Goal: Information Seeking & Learning: Learn about a topic

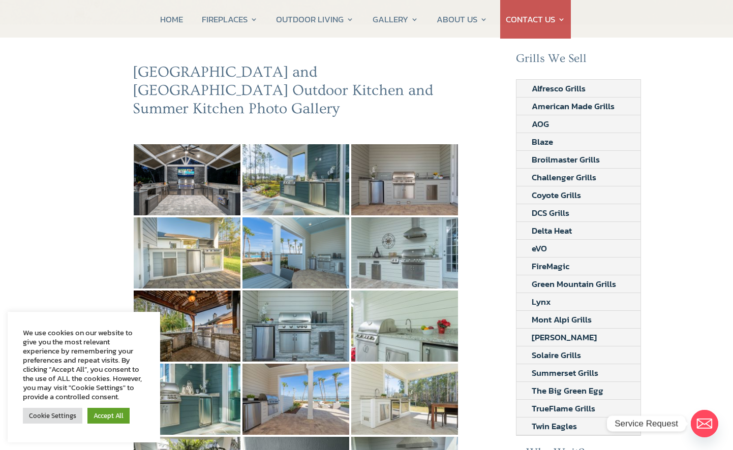
scroll to position [102, 0]
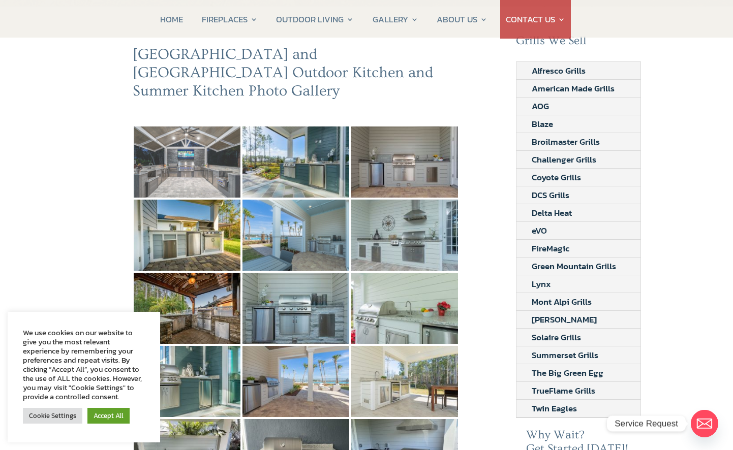
click at [170, 154] on img at bounding box center [187, 162] width 107 height 71
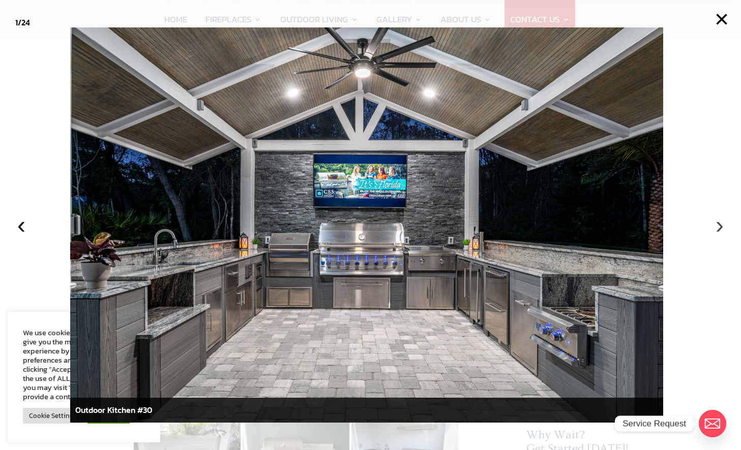
click at [719, 226] on button "›" at bounding box center [719, 225] width 22 height 22
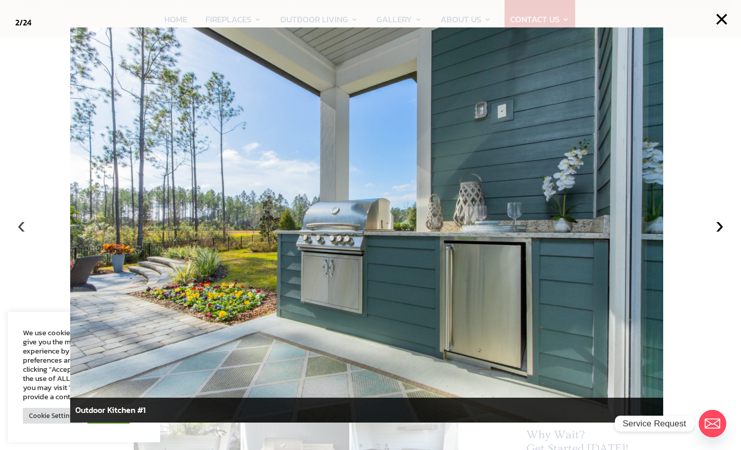
click at [23, 227] on button "‹" at bounding box center [21, 225] width 22 height 22
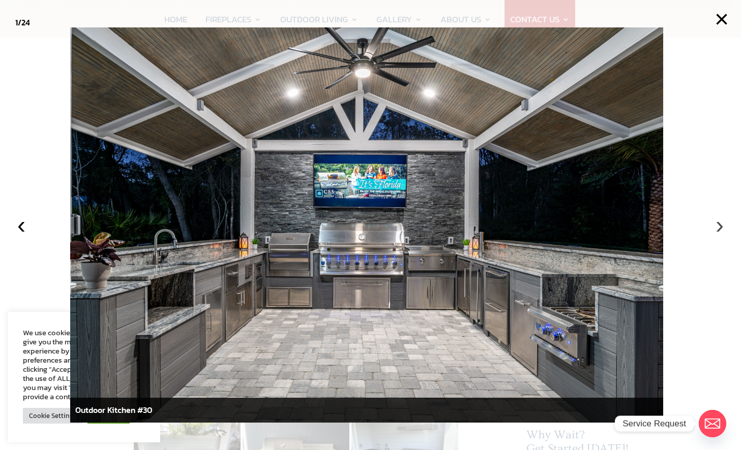
click at [720, 228] on button "›" at bounding box center [719, 225] width 22 height 22
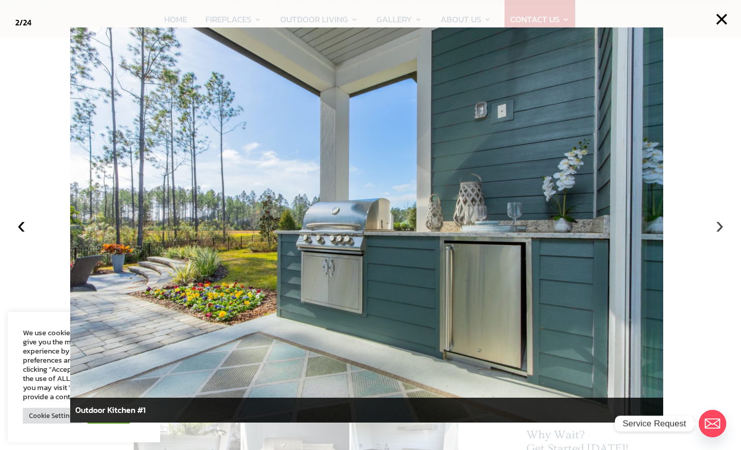
click at [720, 228] on button "›" at bounding box center [719, 225] width 22 height 22
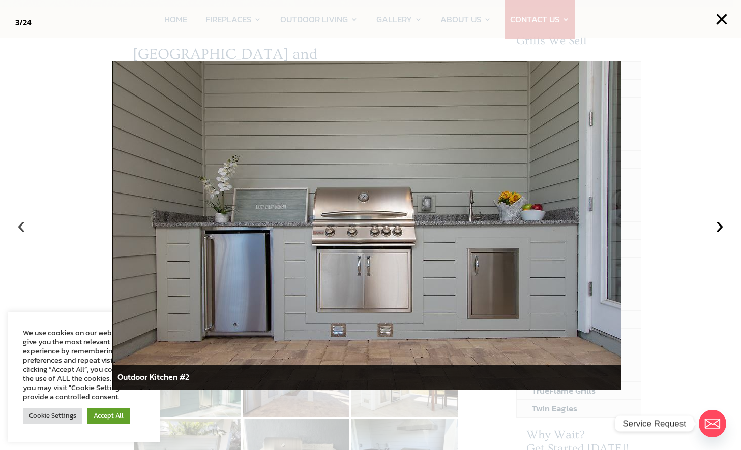
click at [21, 226] on button "‹" at bounding box center [21, 225] width 22 height 22
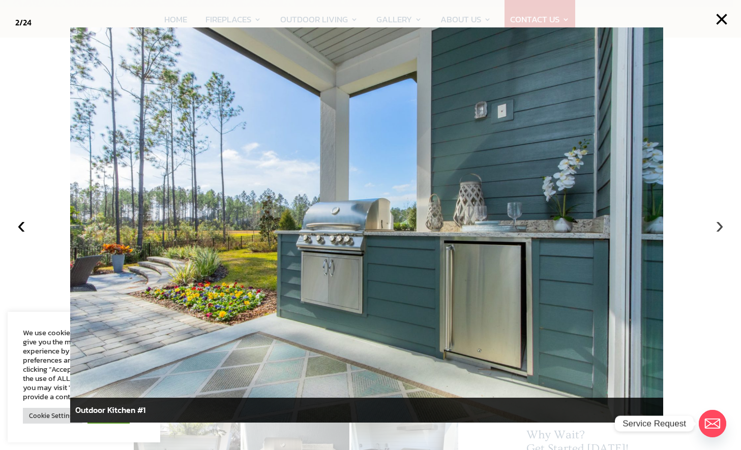
click at [718, 230] on button "›" at bounding box center [719, 225] width 22 height 22
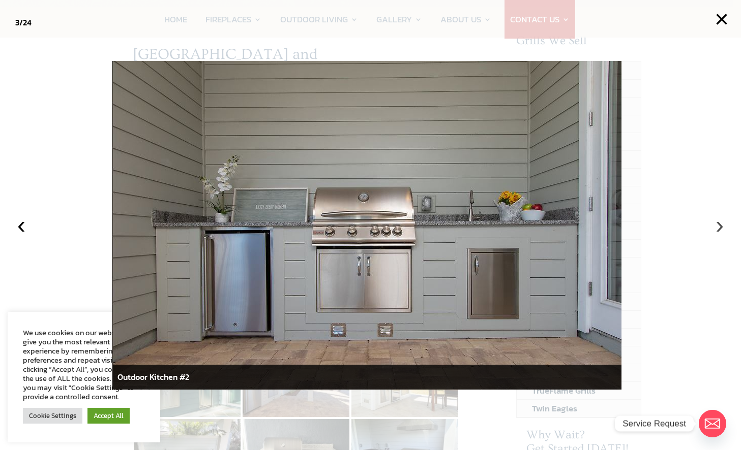
click at [718, 230] on button "›" at bounding box center [719, 225] width 22 height 22
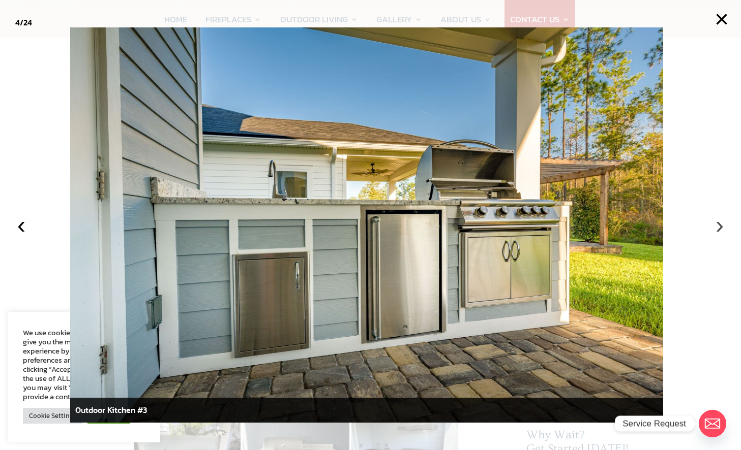
click at [717, 225] on button "›" at bounding box center [719, 225] width 22 height 22
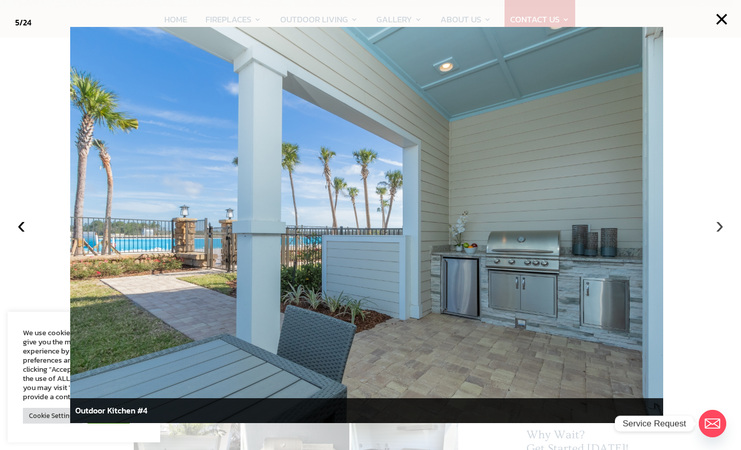
click at [717, 225] on button "›" at bounding box center [719, 225] width 22 height 22
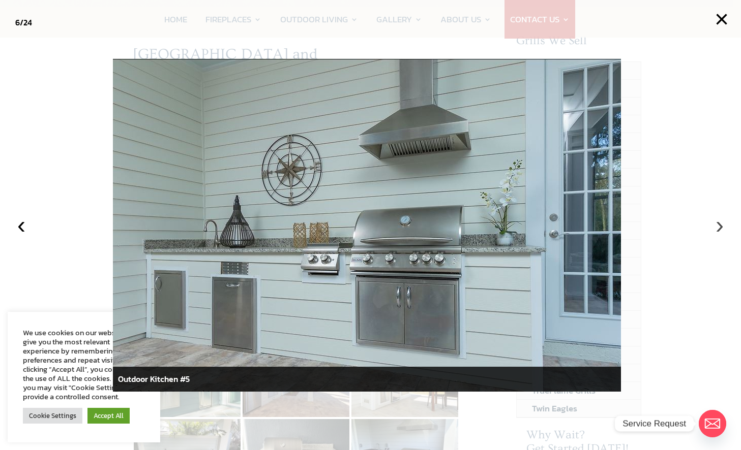
click at [717, 225] on button "›" at bounding box center [719, 225] width 22 height 22
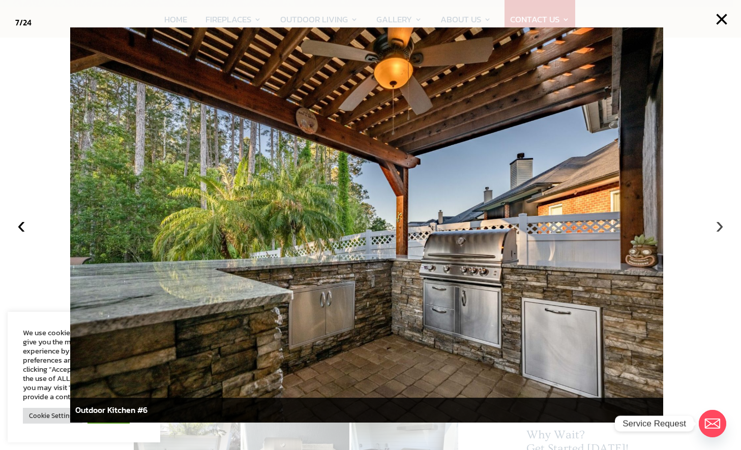
click at [717, 225] on button "›" at bounding box center [719, 225] width 22 height 22
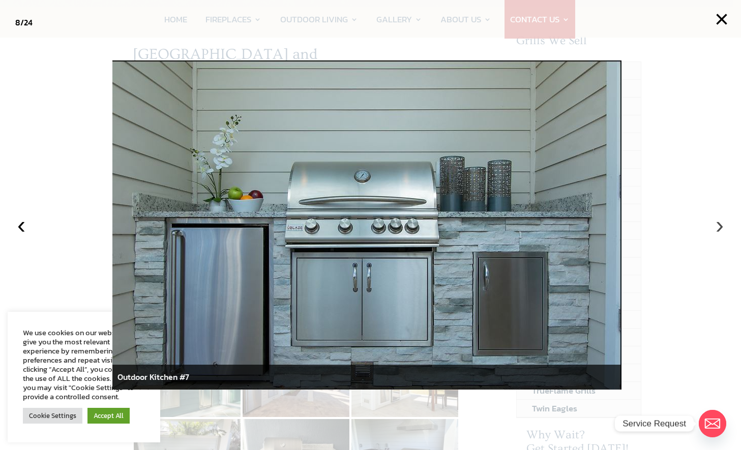
click at [717, 225] on button "›" at bounding box center [719, 225] width 22 height 22
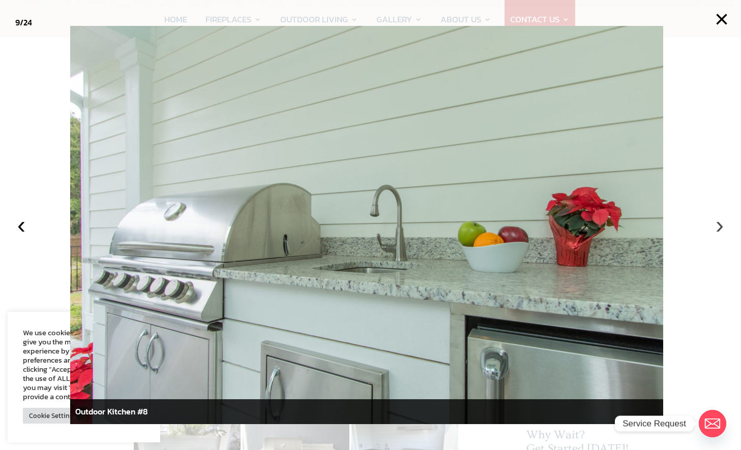
click at [716, 225] on button "›" at bounding box center [719, 225] width 22 height 22
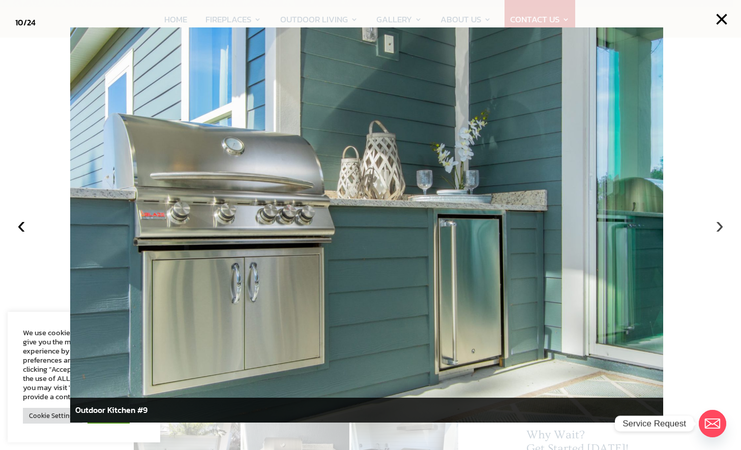
click at [718, 223] on button "›" at bounding box center [719, 225] width 22 height 22
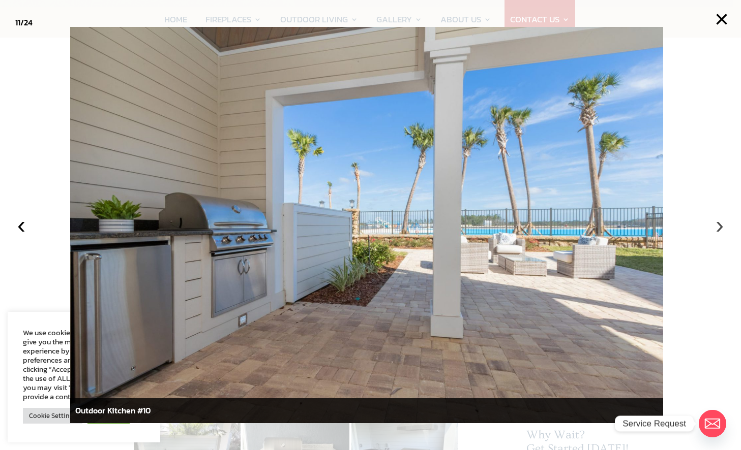
click at [718, 223] on button "›" at bounding box center [719, 225] width 22 height 22
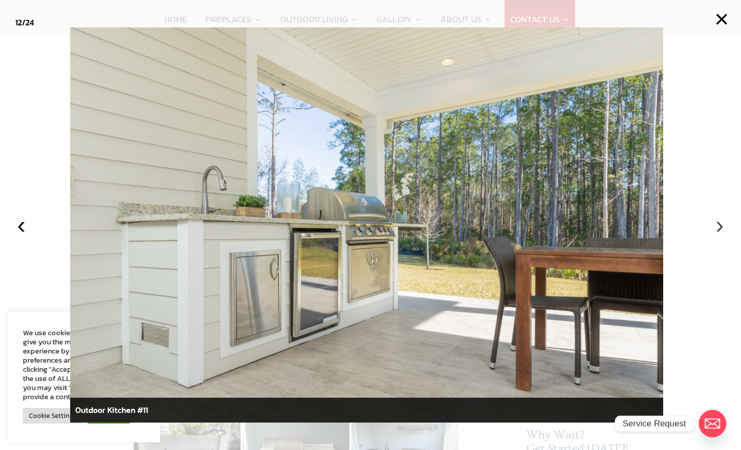
click at [718, 223] on button "›" at bounding box center [719, 225] width 22 height 22
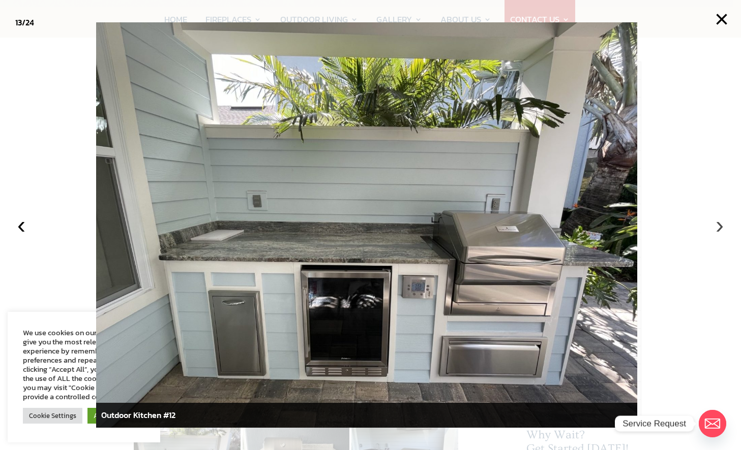
click at [718, 223] on button "›" at bounding box center [719, 225] width 22 height 22
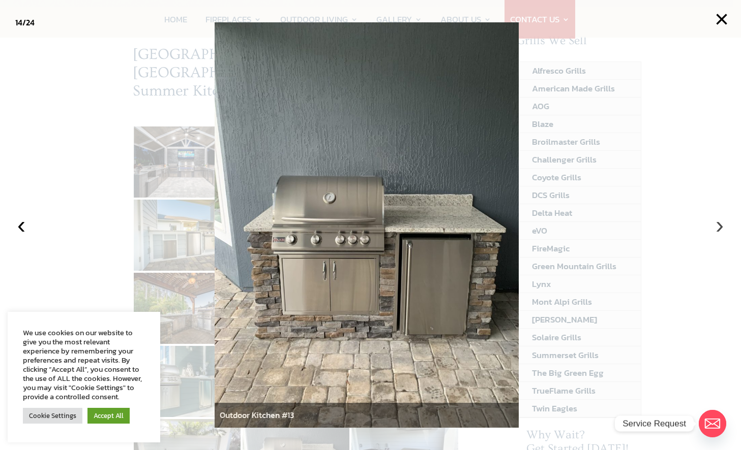
click at [718, 223] on button "›" at bounding box center [719, 225] width 22 height 22
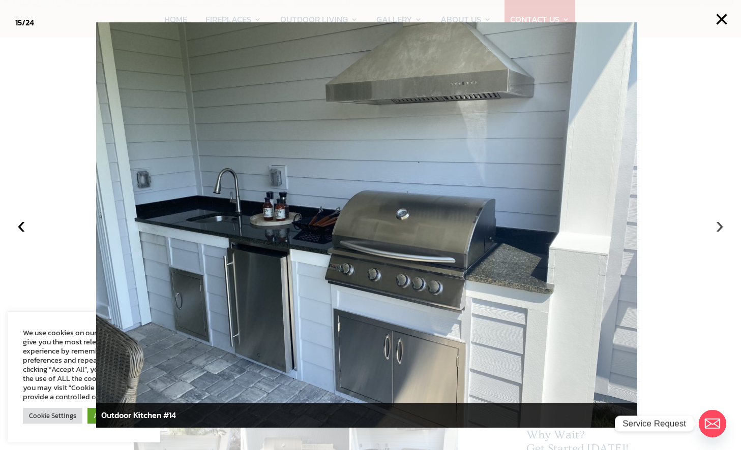
click at [716, 232] on button "›" at bounding box center [719, 225] width 22 height 22
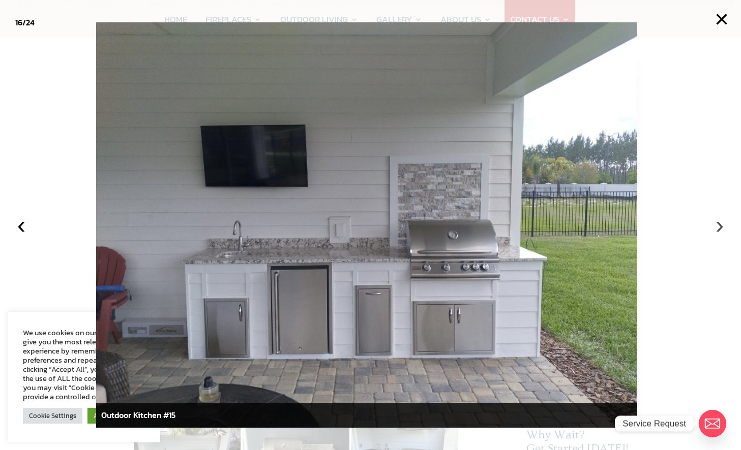
click at [719, 227] on button "›" at bounding box center [719, 225] width 22 height 22
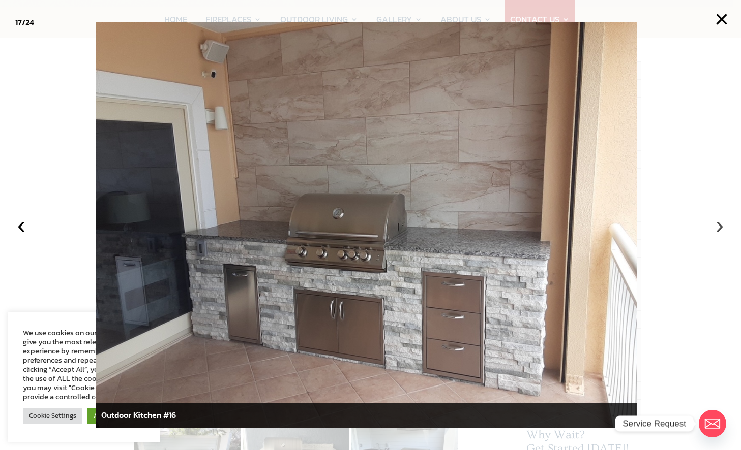
click at [719, 227] on button "›" at bounding box center [719, 225] width 22 height 22
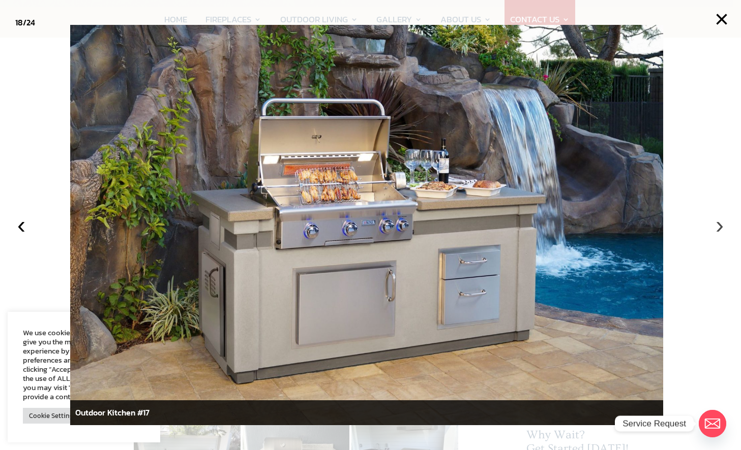
click at [719, 227] on button "›" at bounding box center [719, 225] width 22 height 22
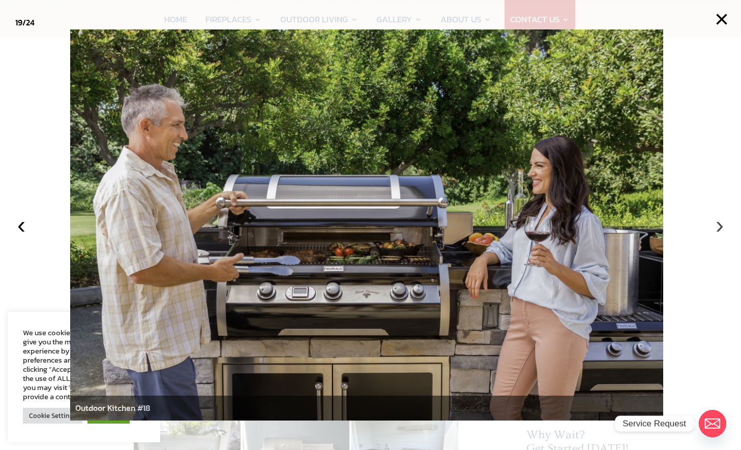
click at [719, 227] on button "›" at bounding box center [719, 225] width 22 height 22
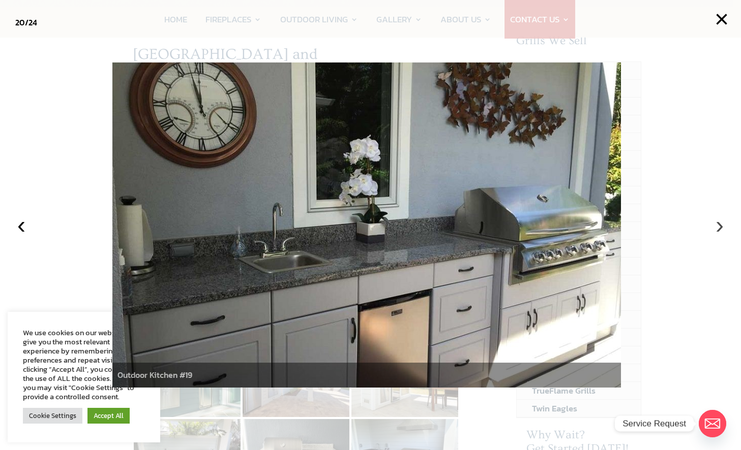
click at [719, 227] on button "›" at bounding box center [719, 225] width 22 height 22
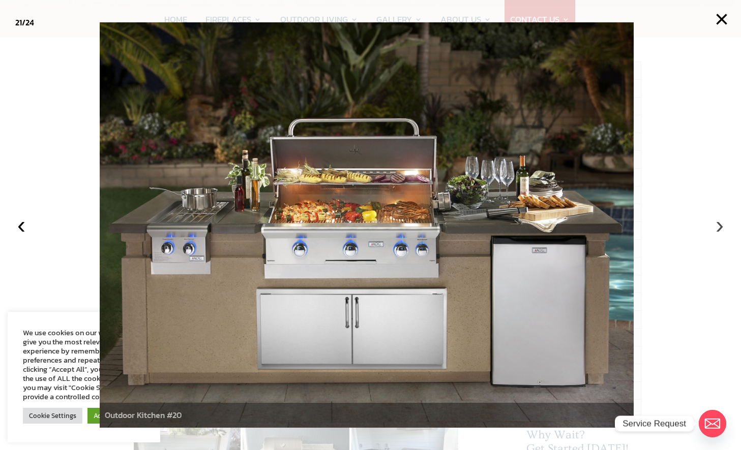
click at [719, 227] on button "›" at bounding box center [719, 225] width 22 height 22
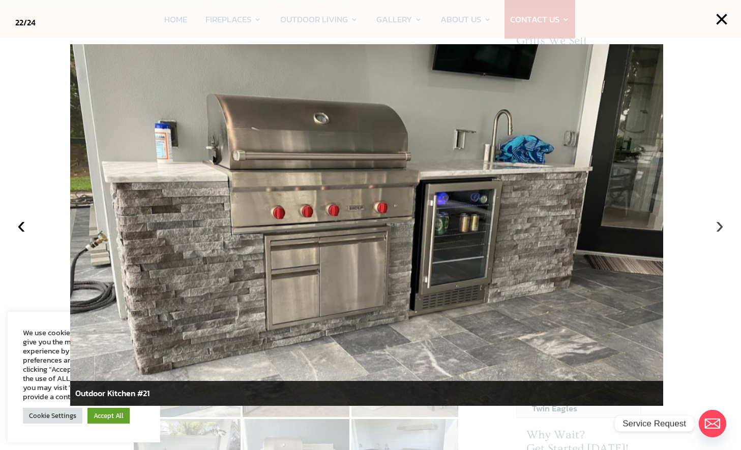
click at [719, 227] on button "›" at bounding box center [719, 225] width 22 height 22
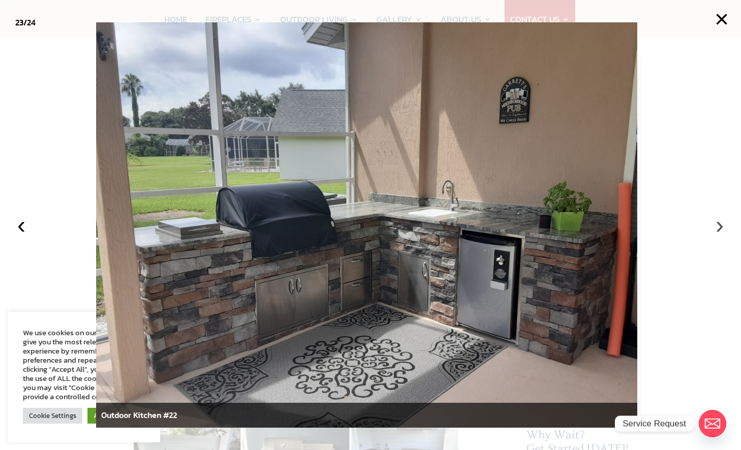
click at [719, 227] on button "›" at bounding box center [719, 225] width 22 height 22
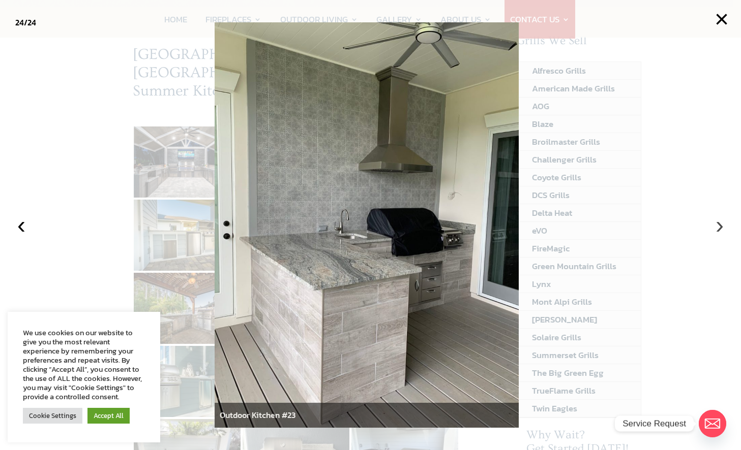
click at [719, 227] on button "›" at bounding box center [719, 225] width 22 height 22
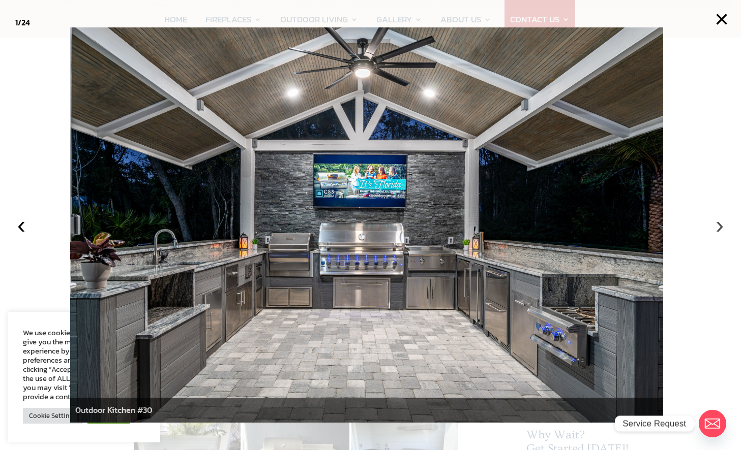
click at [719, 227] on button "›" at bounding box center [719, 225] width 22 height 22
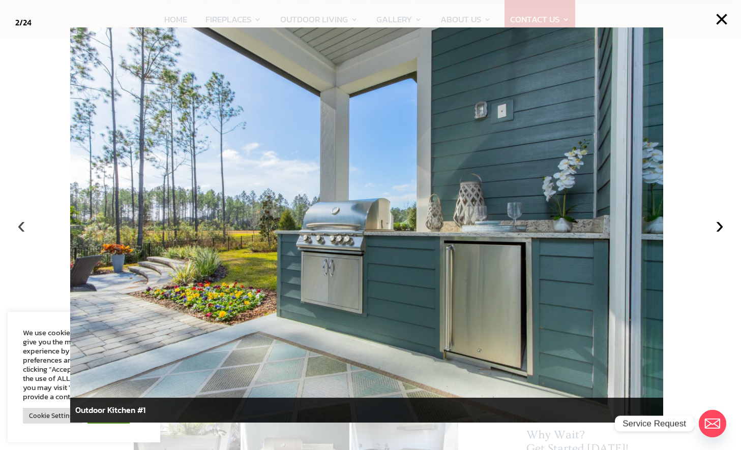
click at [25, 225] on button "‹" at bounding box center [21, 225] width 22 height 22
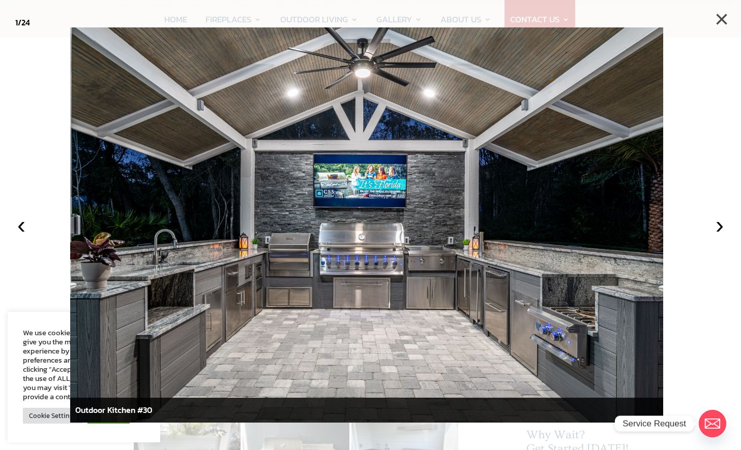
click at [721, 20] on button "×" at bounding box center [721, 19] width 22 height 22
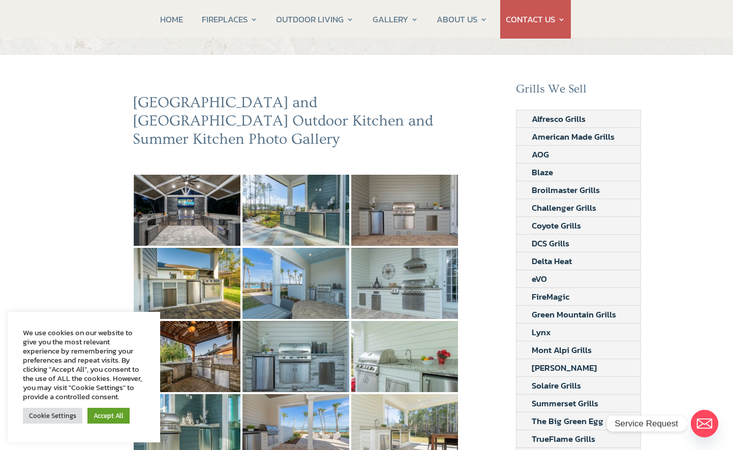
scroll to position [0, 0]
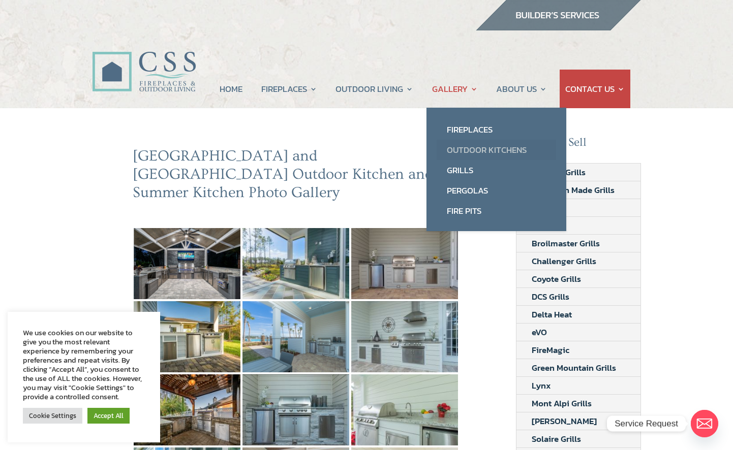
click at [492, 147] on link "Outdoor Kitchens" at bounding box center [496, 150] width 119 height 20
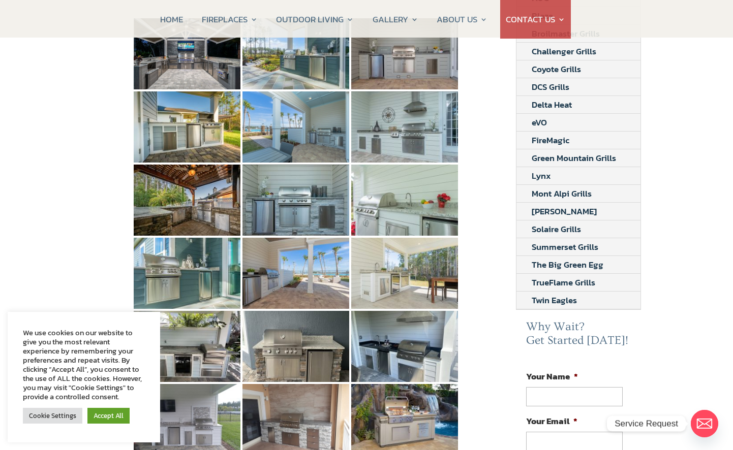
scroll to position [559, 0]
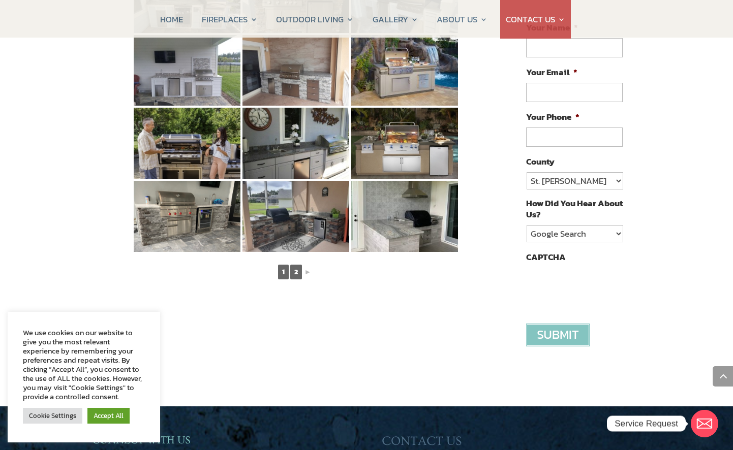
click at [293, 265] on link "2" at bounding box center [296, 272] width 12 height 15
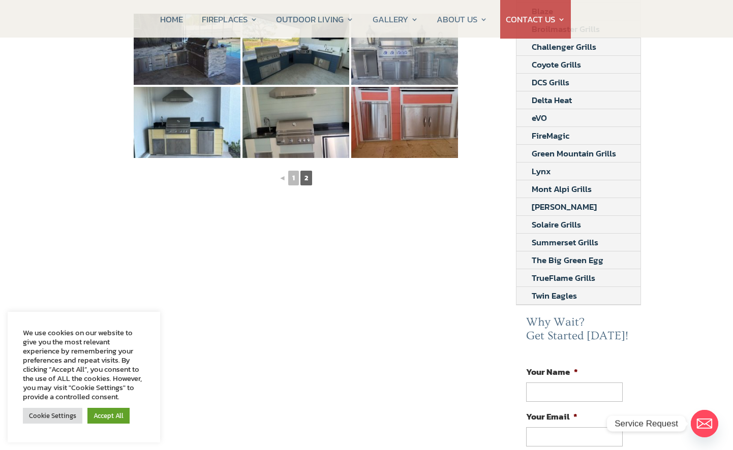
scroll to position [0, 0]
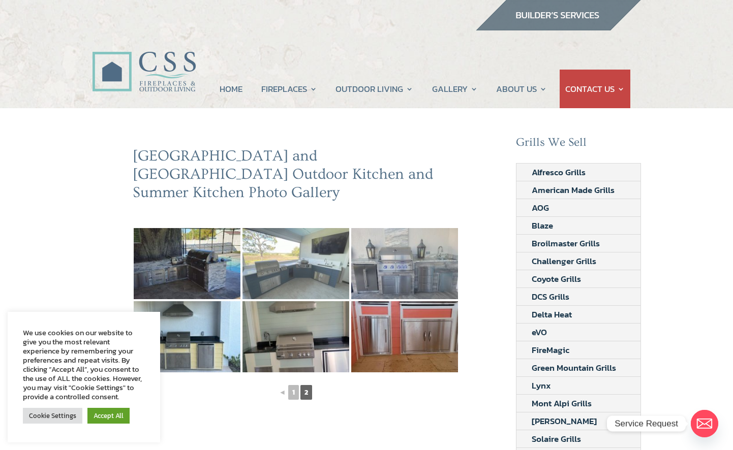
click at [298, 257] on img at bounding box center [296, 263] width 107 height 71
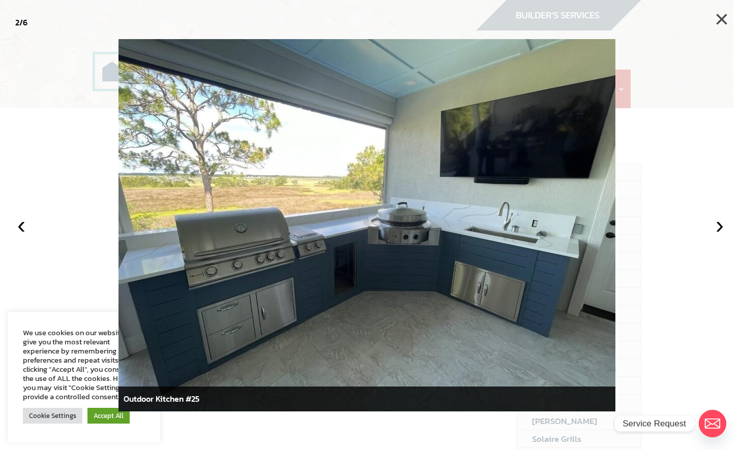
click at [726, 16] on button "×" at bounding box center [721, 19] width 22 height 22
